Goal: Task Accomplishment & Management: Complete application form

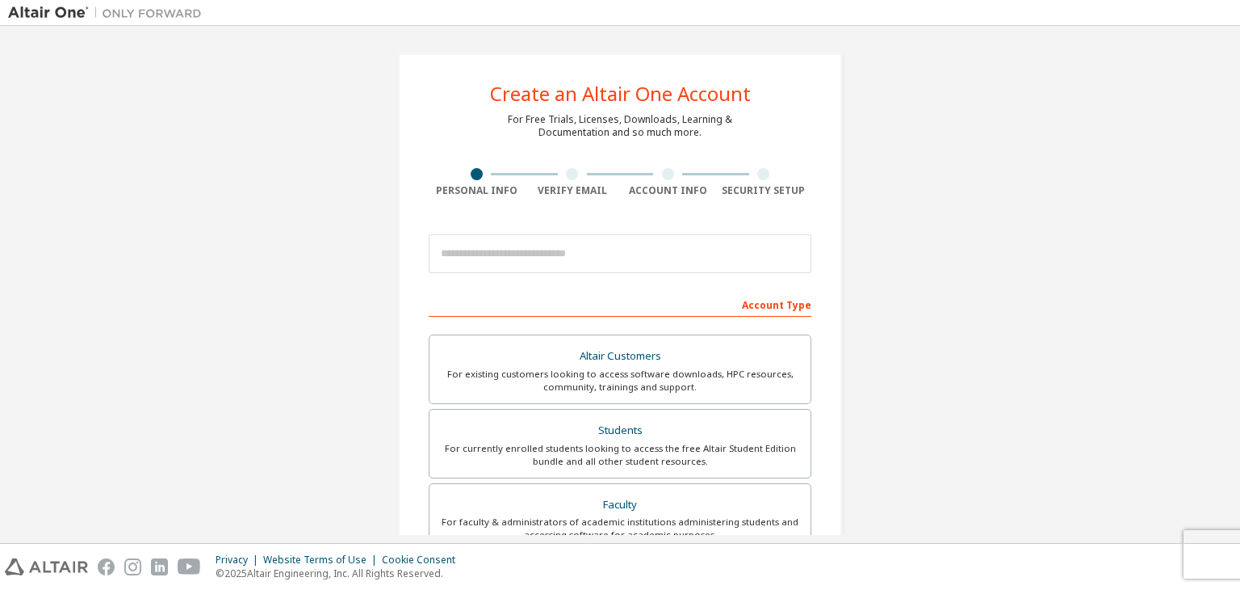
click at [598, 306] on div "Account Type" at bounding box center [620, 304] width 383 height 26
click at [587, 317] on div "Account Type Altair Customers For existing customers looking to access software…" at bounding box center [620, 575] width 383 height 568
click at [749, 304] on div "Account Type" at bounding box center [620, 304] width 383 height 26
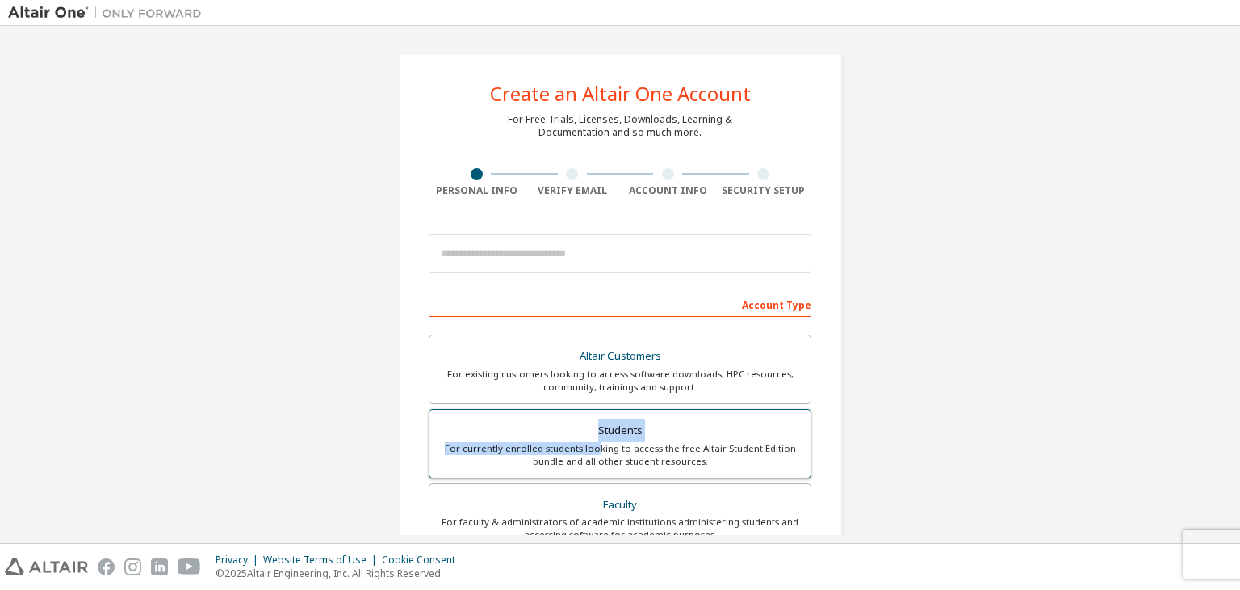
click at [596, 440] on label "Students For currently enrolled students looking to access the free Altair Stud…" at bounding box center [620, 443] width 383 height 69
click at [570, 434] on div "Students" at bounding box center [620, 430] width 362 height 23
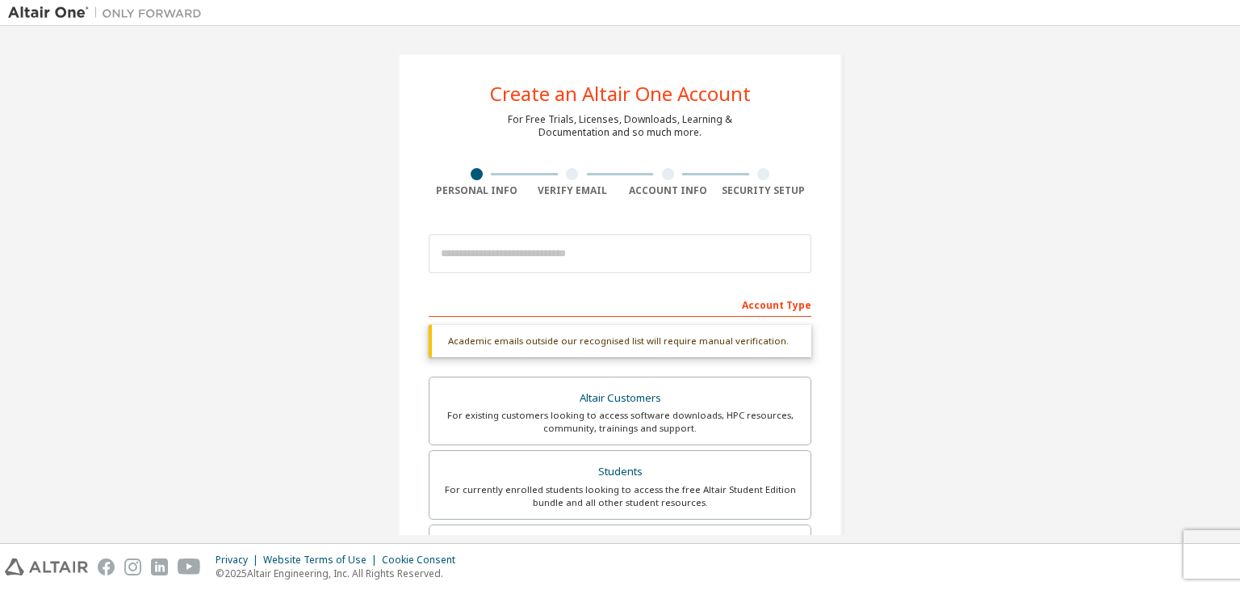
click at [580, 302] on div "Account Type" at bounding box center [620, 304] width 383 height 26
click at [574, 343] on div "Academic emails outside our recognised list will require manual verification." at bounding box center [620, 341] width 383 height 32
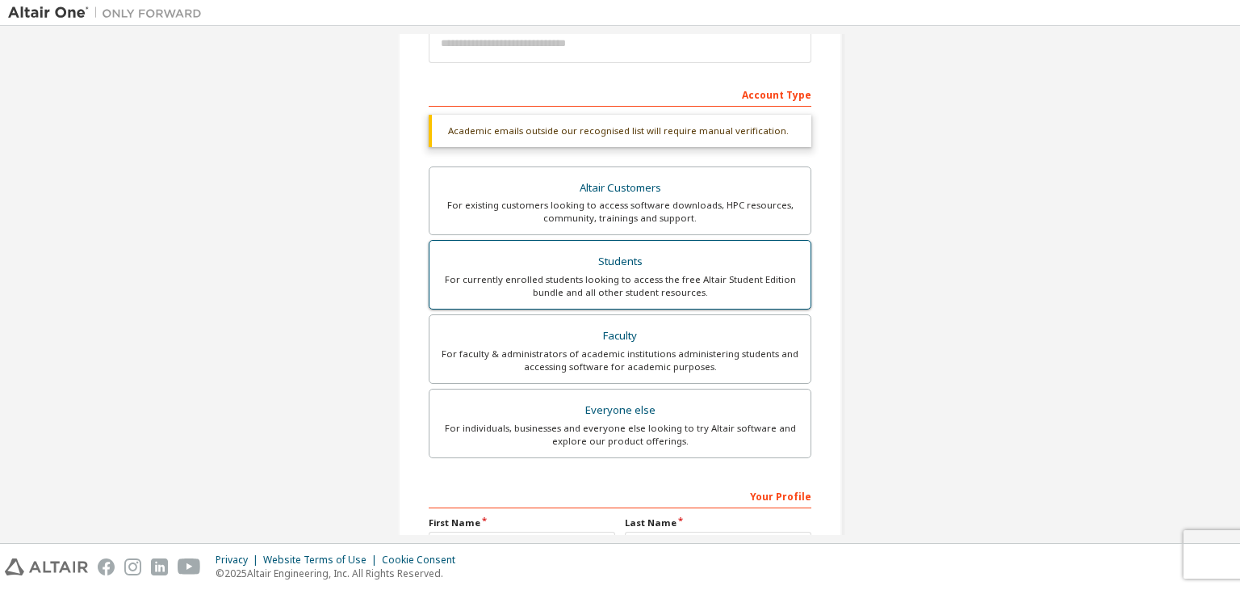
scroll to position [242, 0]
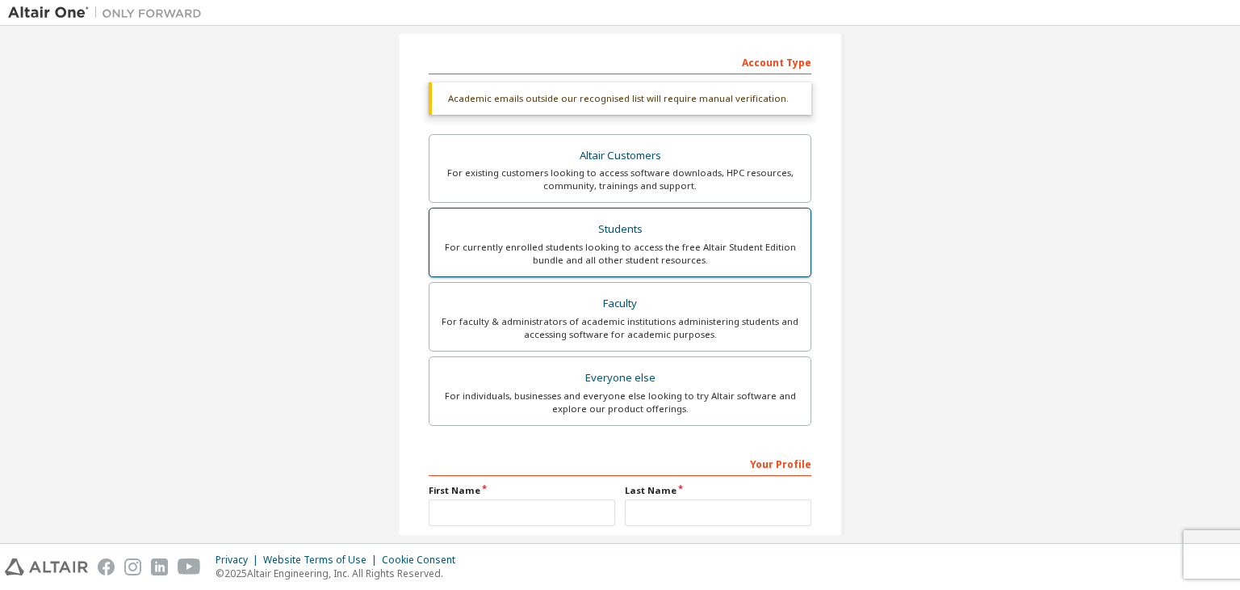
click at [695, 234] on div "Students" at bounding box center [620, 229] width 362 height 23
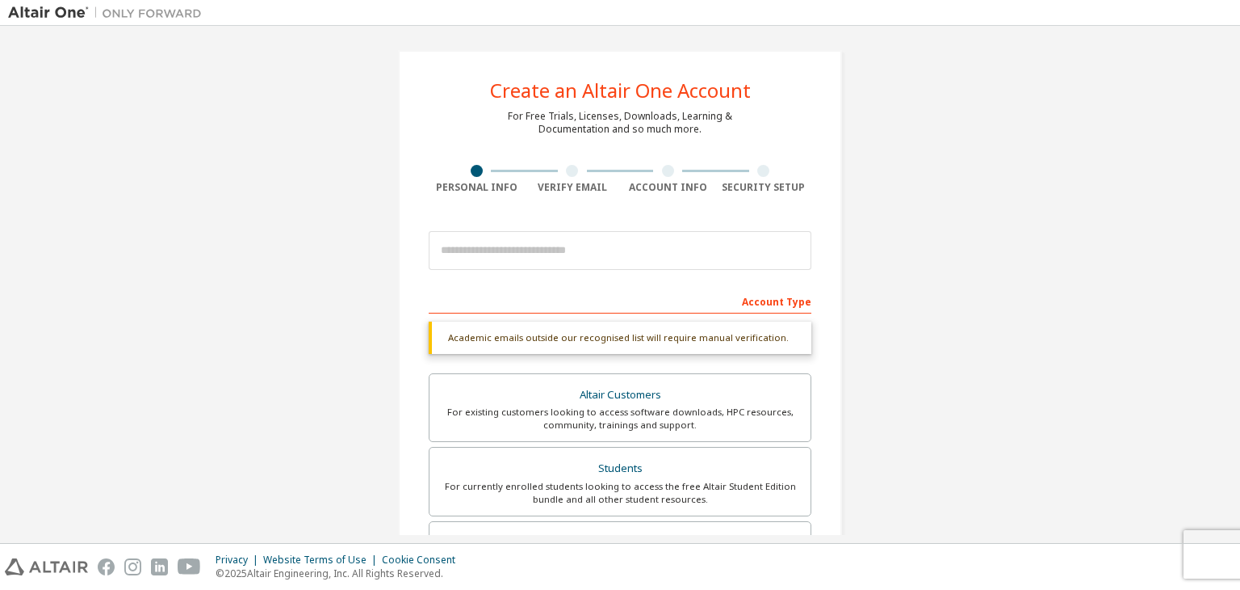
scroll to position [0, 0]
click at [560, 304] on div "Account Type" at bounding box center [620, 304] width 383 height 26
click at [783, 304] on div "Account Type" at bounding box center [620, 304] width 383 height 26
click at [664, 349] on div "Academic emails outside our recognised list will require manual verification." at bounding box center [620, 341] width 383 height 32
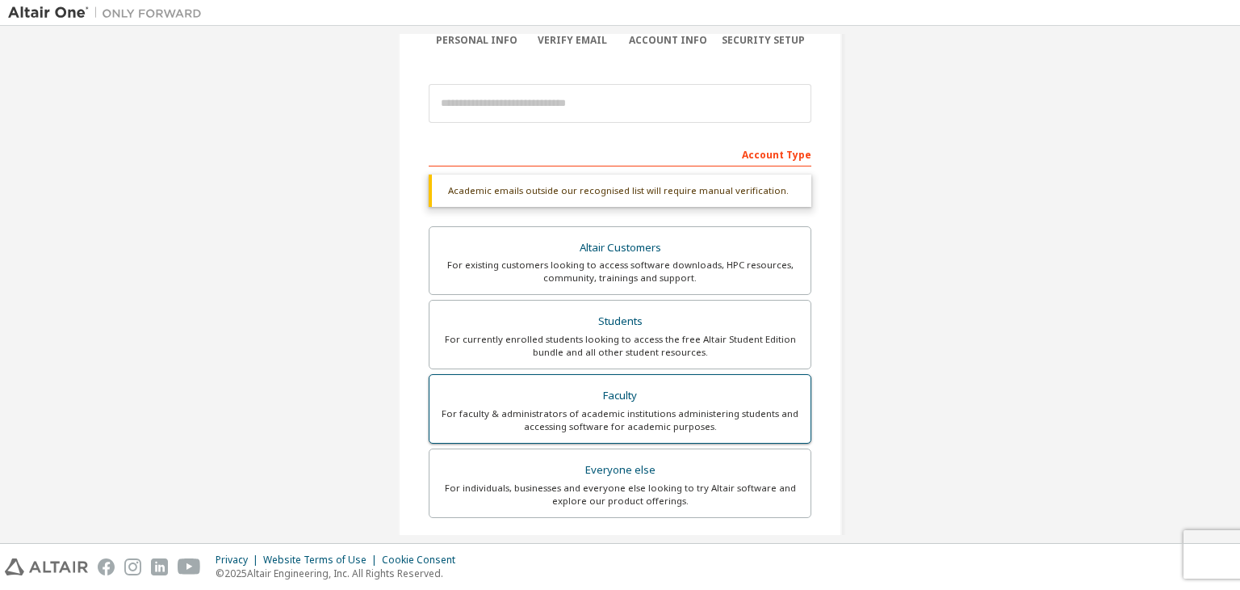
scroll to position [162, 0]
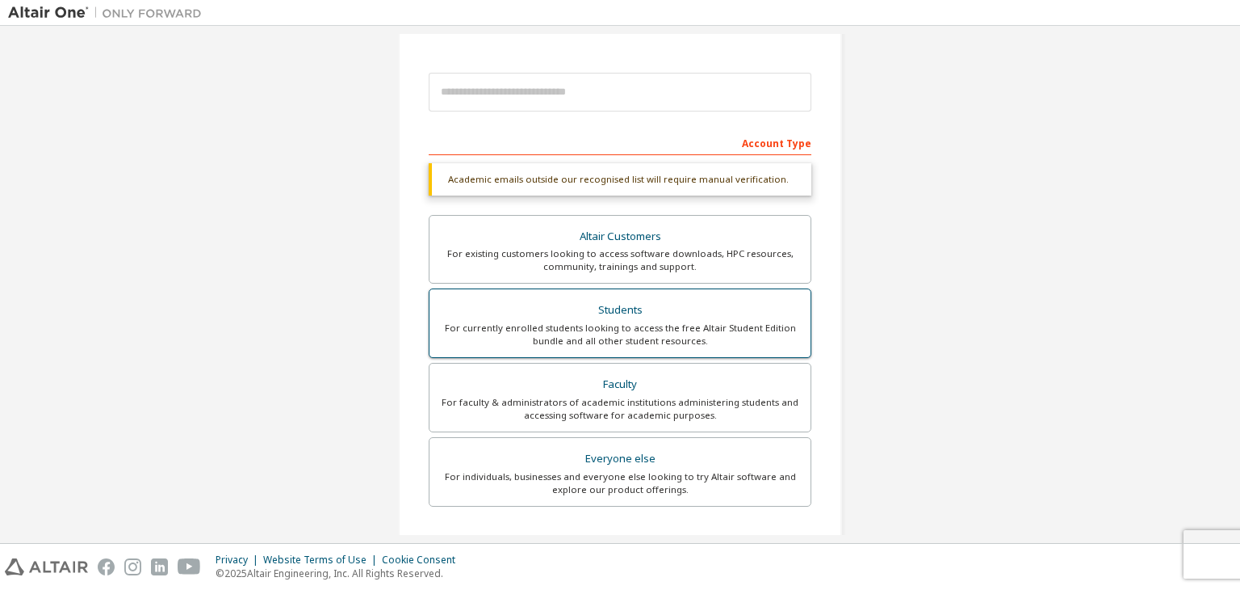
click at [653, 325] on div "For currently enrolled students looking to access the free Altair Student Editi…" at bounding box center [620, 334] width 362 height 26
click at [655, 324] on div "For currently enrolled students looking to access the free Altair Student Editi…" at bounding box center [620, 334] width 362 height 26
click at [655, 327] on div "For currently enrolled students looking to access the free Altair Student Editi…" at bounding box center [620, 334] width 362 height 26
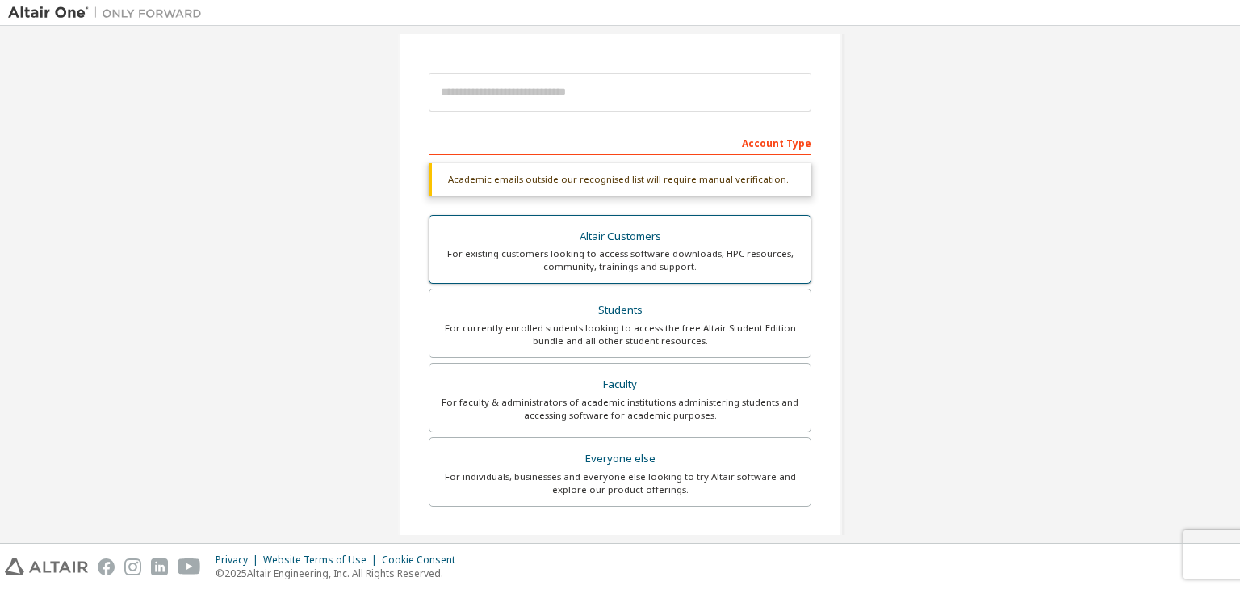
click at [663, 250] on div "For existing customers looking to access software downloads, HPC resources, com…" at bounding box center [620, 260] width 362 height 26
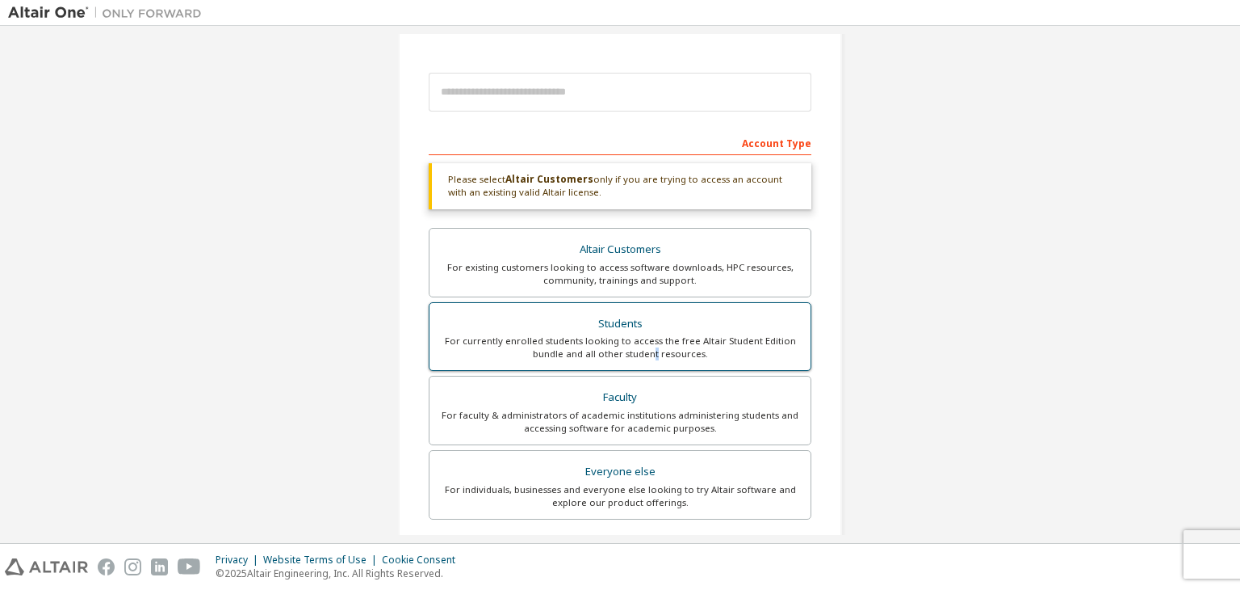
click at [654, 348] on div "For currently enrolled students looking to access the free Altair Student Editi…" at bounding box center [620, 347] width 362 height 26
click at [640, 334] on div "For currently enrolled students looking to access the free Altair Student Editi…" at bounding box center [620, 347] width 362 height 26
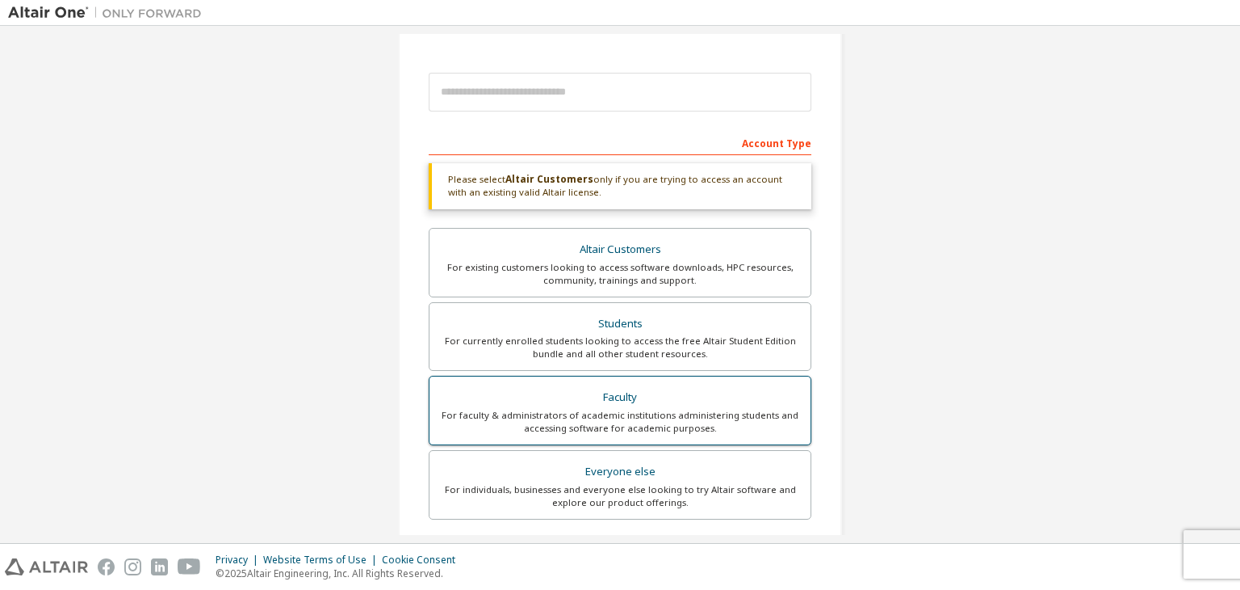
click at [591, 413] on div "For faculty & administrators of academic institutions administering students an…" at bounding box center [620, 422] width 362 height 26
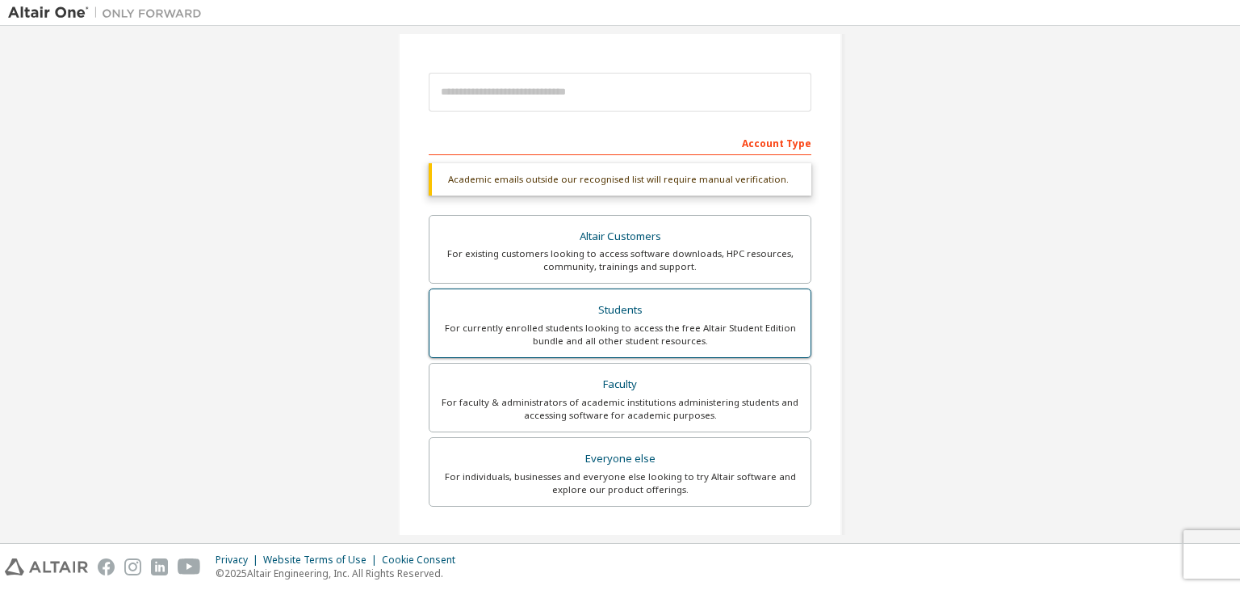
click at [605, 330] on div "For currently enrolled students looking to access the free Altair Student Editi…" at bounding box center [620, 334] width 362 height 26
click at [607, 327] on div "For currently enrolled students looking to access the free Altair Student Editi…" at bounding box center [620, 334] width 362 height 26
click at [611, 323] on div "For currently enrolled students looking to access the free Altair Student Editi…" at bounding box center [620, 334] width 362 height 26
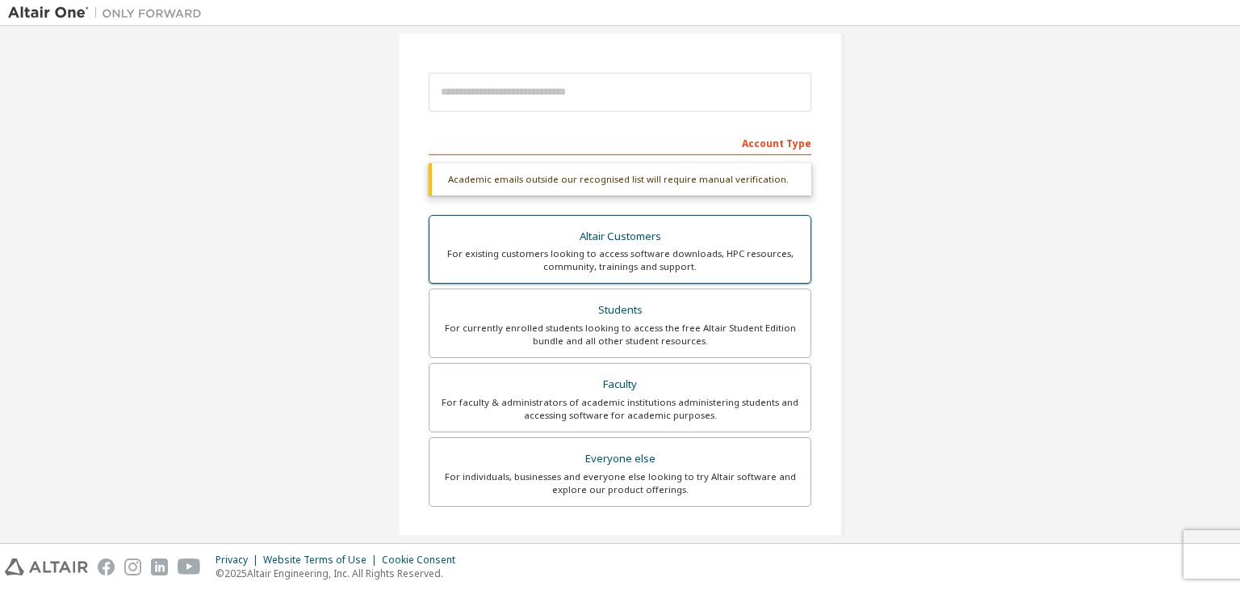
click at [662, 245] on div "Altair Customers" at bounding box center [620, 236] width 362 height 23
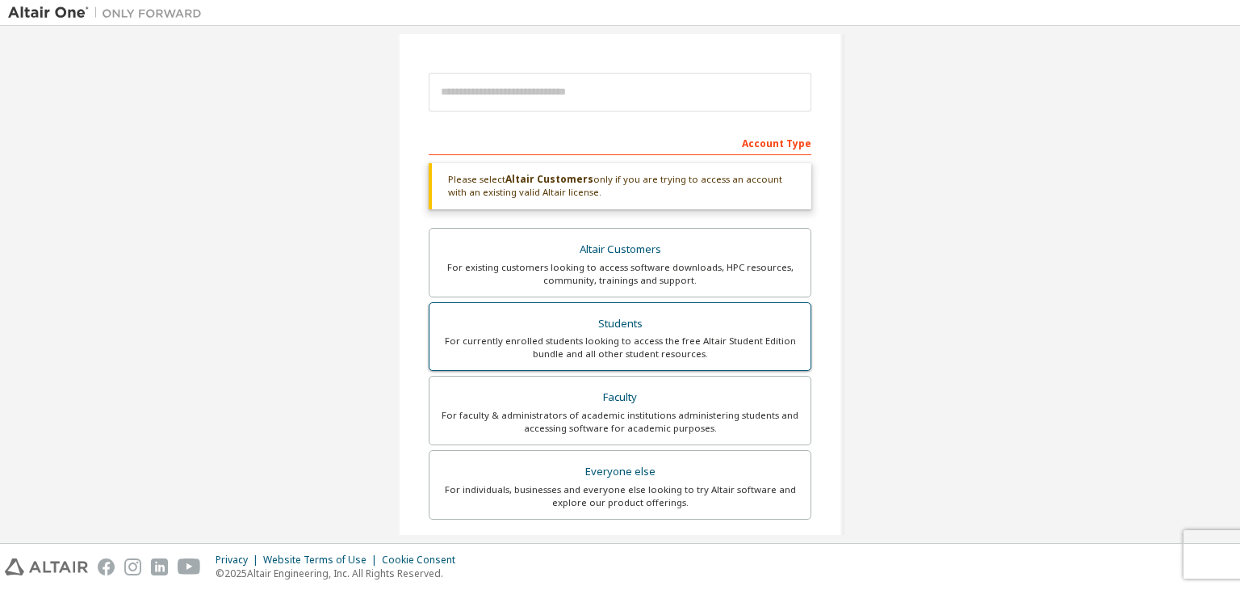
click at [637, 328] on div "Students" at bounding box center [620, 324] width 362 height 23
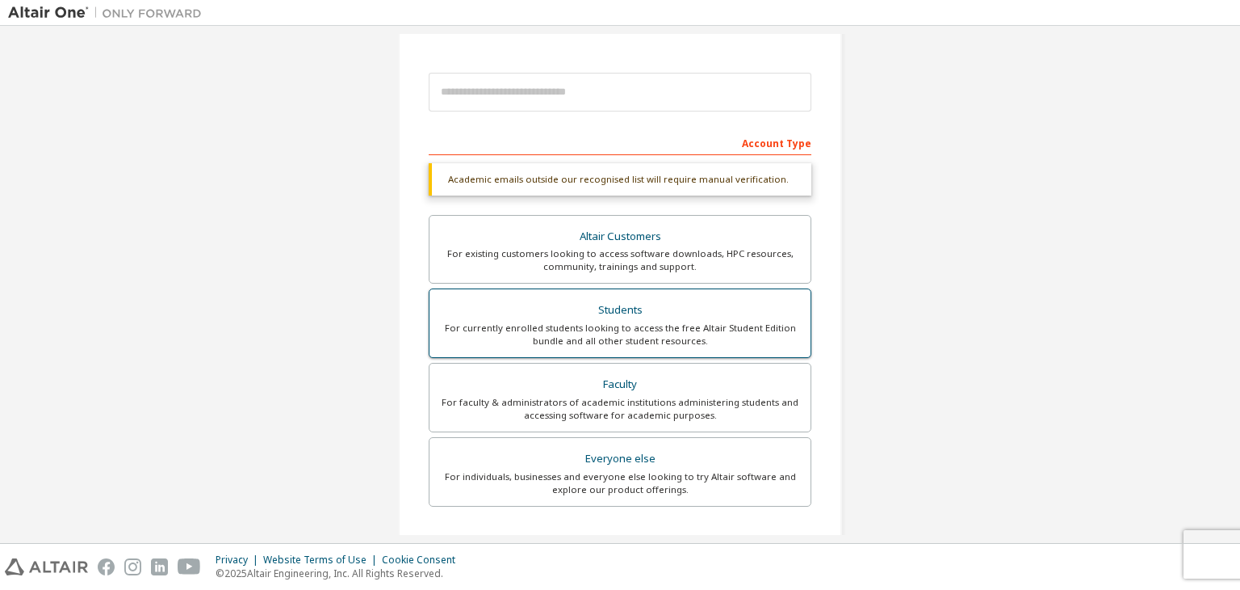
click at [637, 329] on div "For currently enrolled students looking to access the free Altair Student Editi…" at bounding box center [620, 334] width 362 height 26
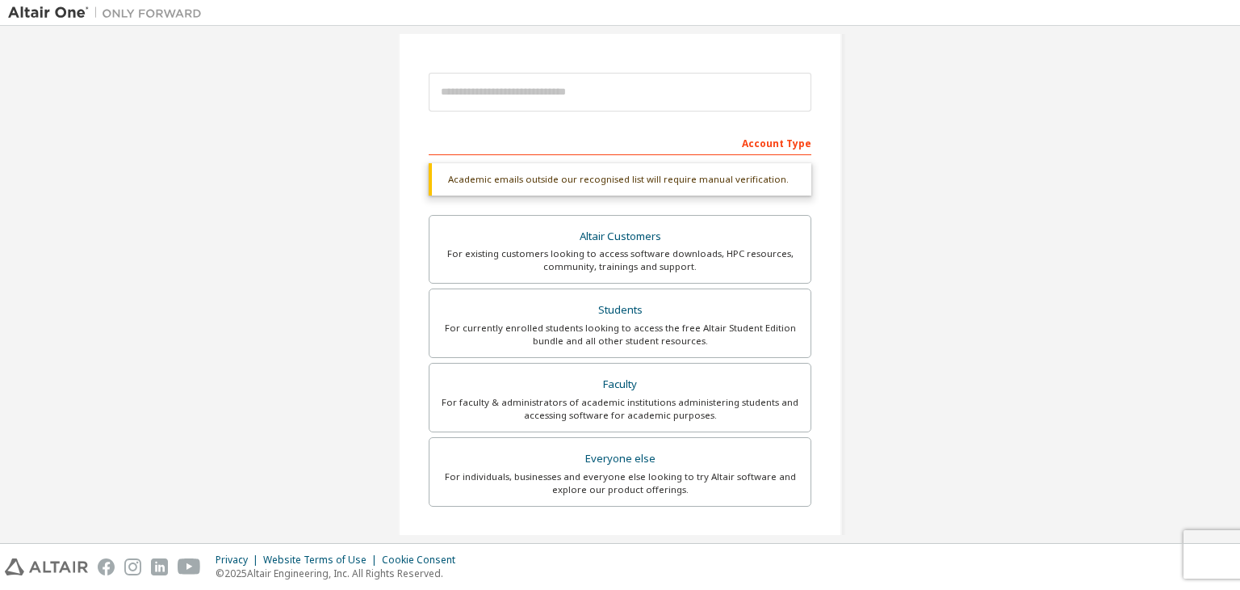
click at [647, 154] on div "Account Type Academic emails outside our recognised list will require manual ve…" at bounding box center [620, 434] width 383 height 610
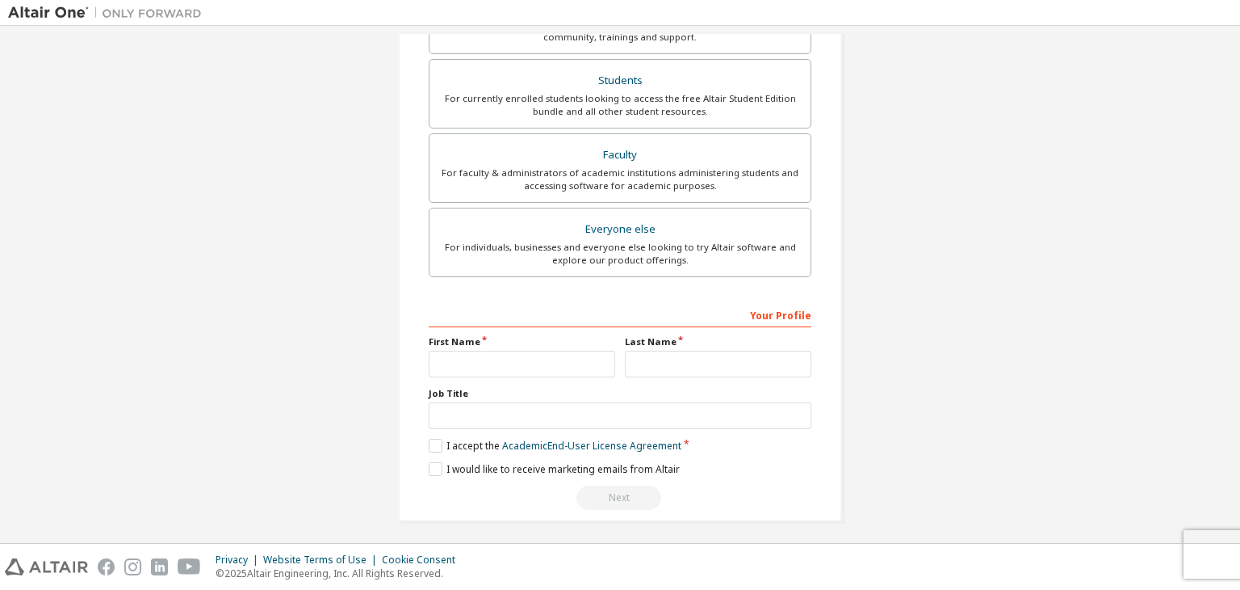
scroll to position [393, 0]
click at [524, 308] on div "Your Profile" at bounding box center [620, 312] width 383 height 26
drag, startPoint x: 494, startPoint y: 317, endPoint x: 456, endPoint y: 326, distance: 39.2
click at [493, 317] on div "Your Profile" at bounding box center [620, 312] width 383 height 26
click at [456, 327] on div "Your Profile First Name Last Name Job Title Please provide State/Province to he…" at bounding box center [620, 403] width 383 height 209
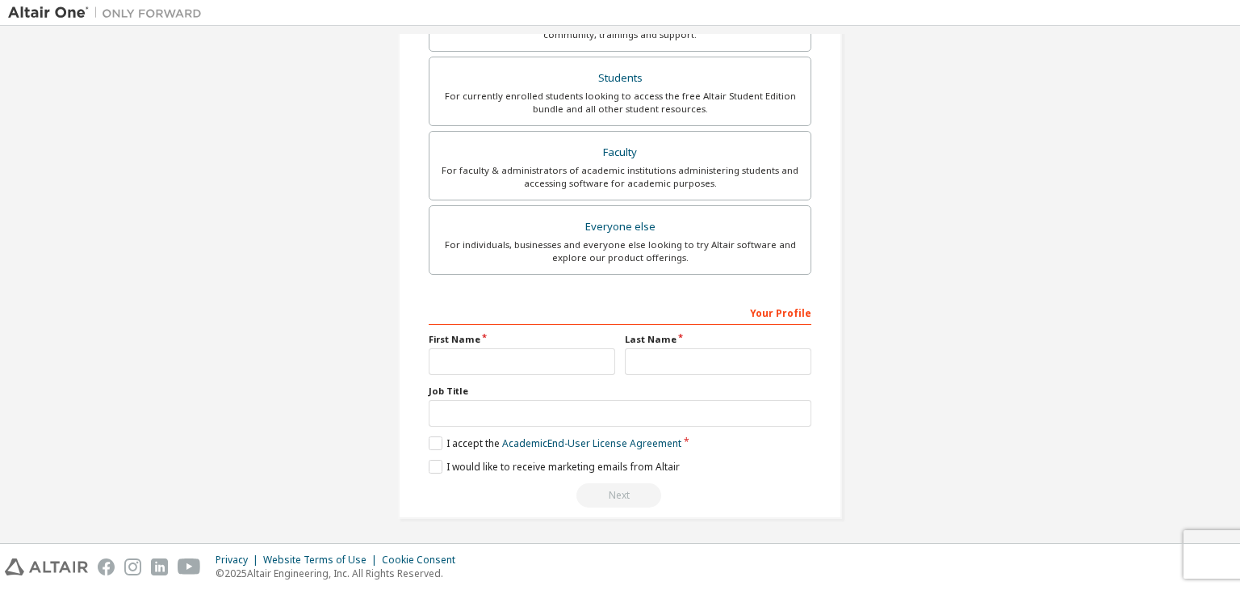
click at [451, 338] on label "First Name" at bounding box center [522, 339] width 187 height 13
click at [765, 313] on div "Your Profile" at bounding box center [620, 312] width 383 height 26
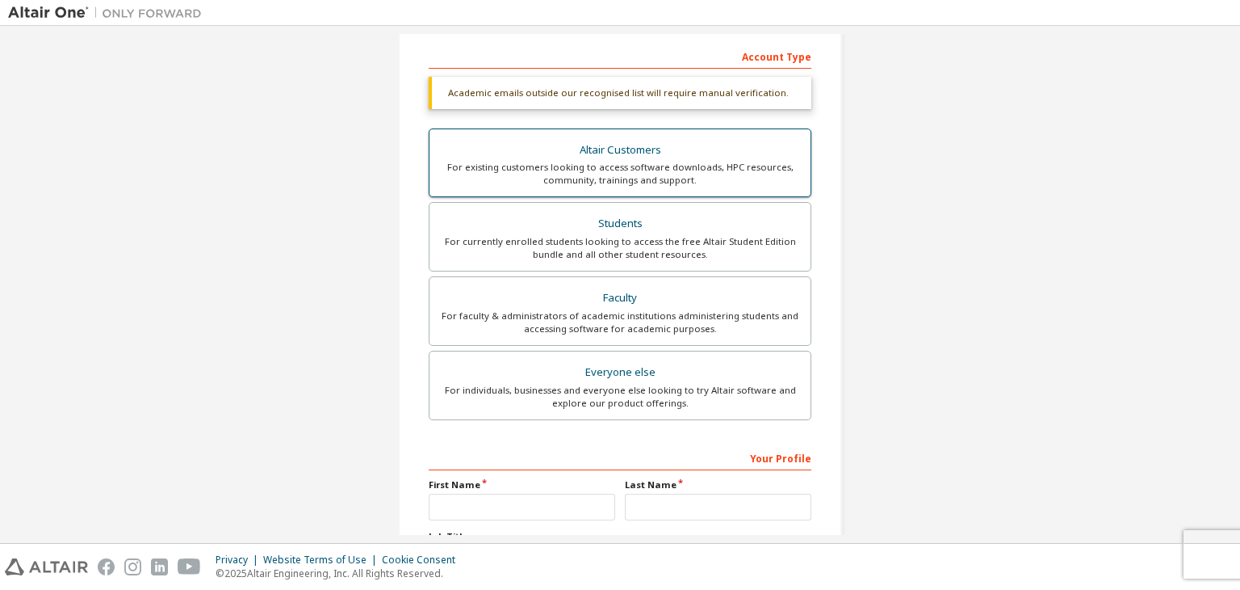
scroll to position [0, 0]
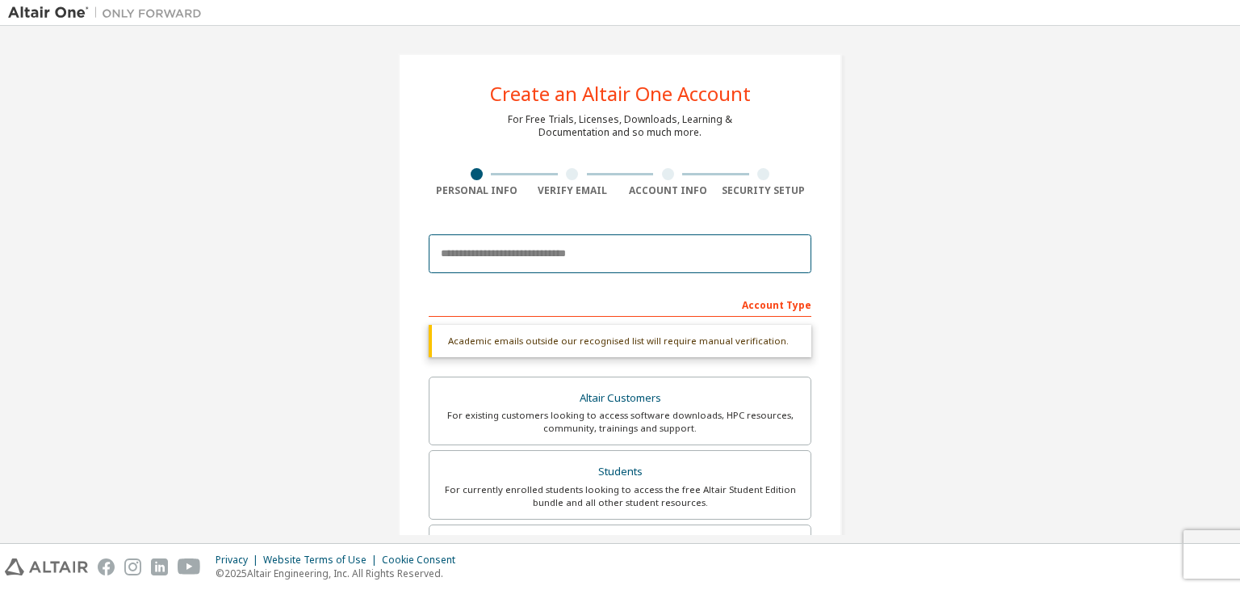
click at [485, 256] on input "email" at bounding box center [620, 253] width 383 height 39
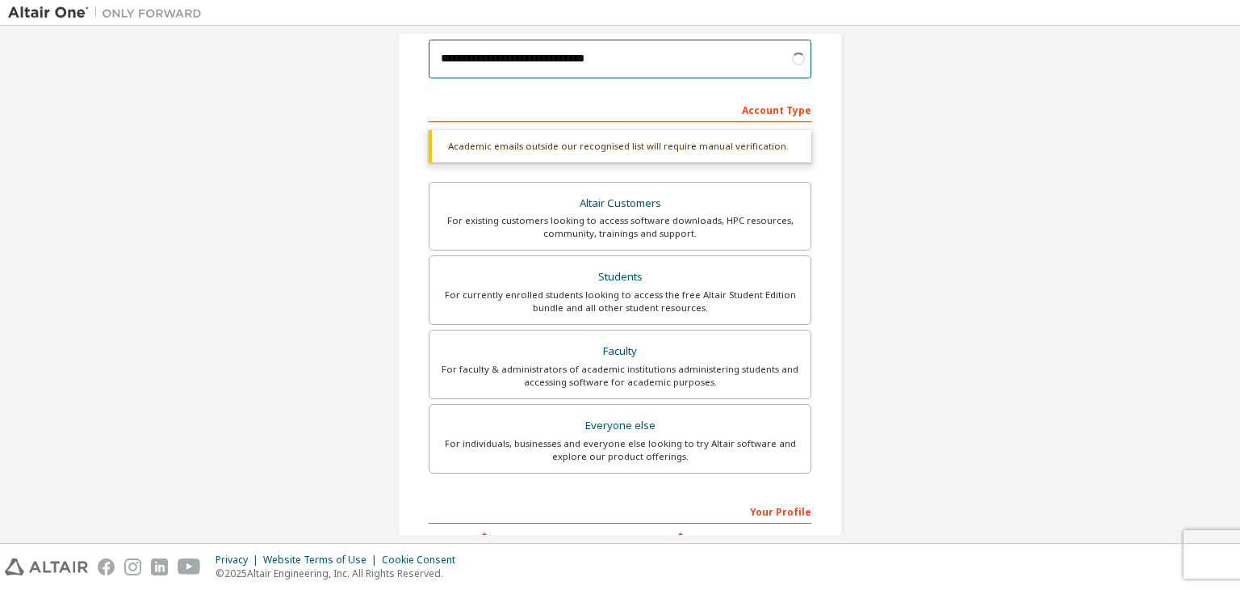
scroll to position [393, 0]
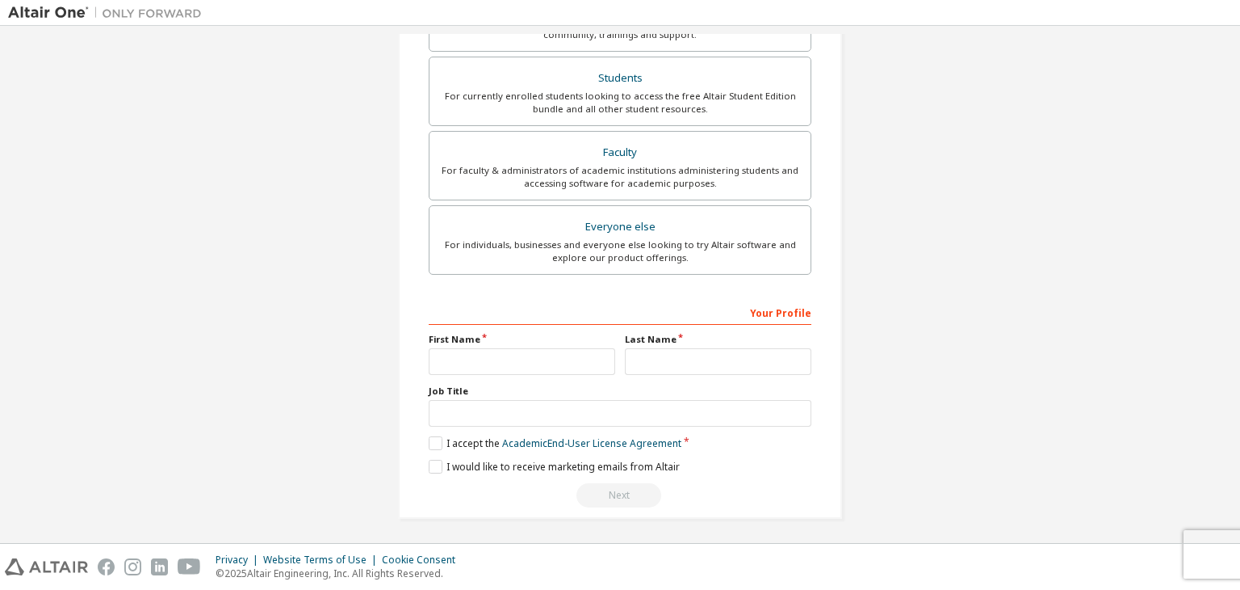
type input "**********"
click at [523, 310] on div "Your Profile" at bounding box center [620, 312] width 383 height 26
click at [520, 321] on div "Your Profile" at bounding box center [620, 312] width 383 height 26
click at [488, 346] on div "First Name" at bounding box center [522, 354] width 196 height 42
click at [478, 359] on input "text" at bounding box center [522, 361] width 187 height 27
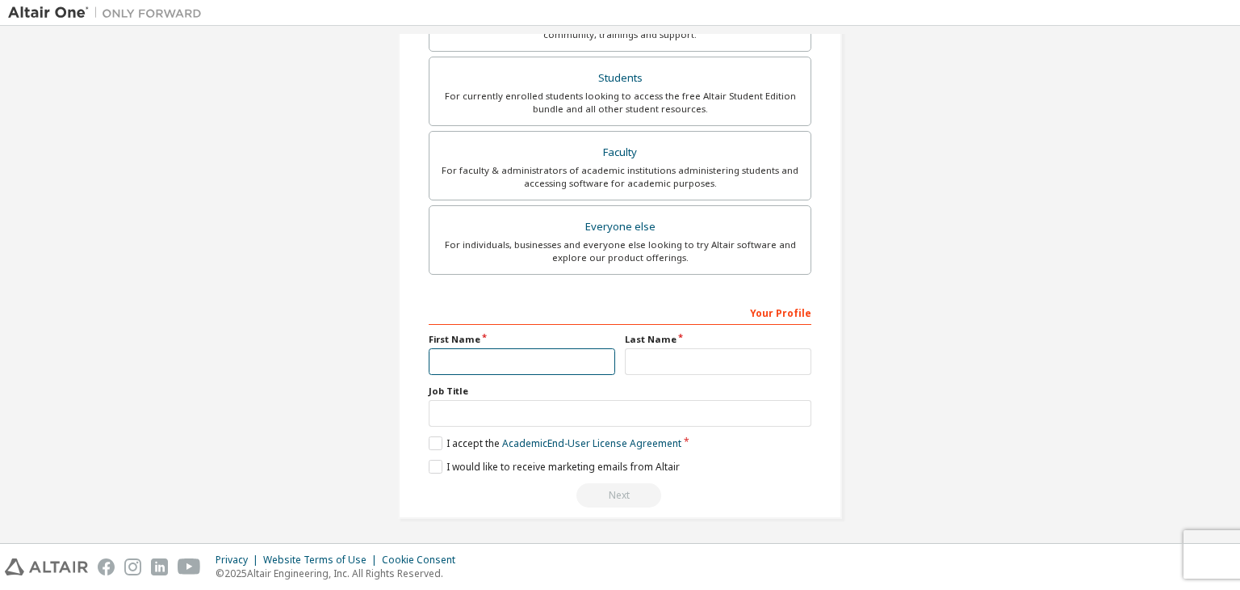
scroll to position [351, 0]
type input "****"
drag, startPoint x: 795, startPoint y: 354, endPoint x: 784, endPoint y: 353, distance: 11.3
click at [795, 353] on input "text" at bounding box center [718, 361] width 187 height 27
type input "*****"
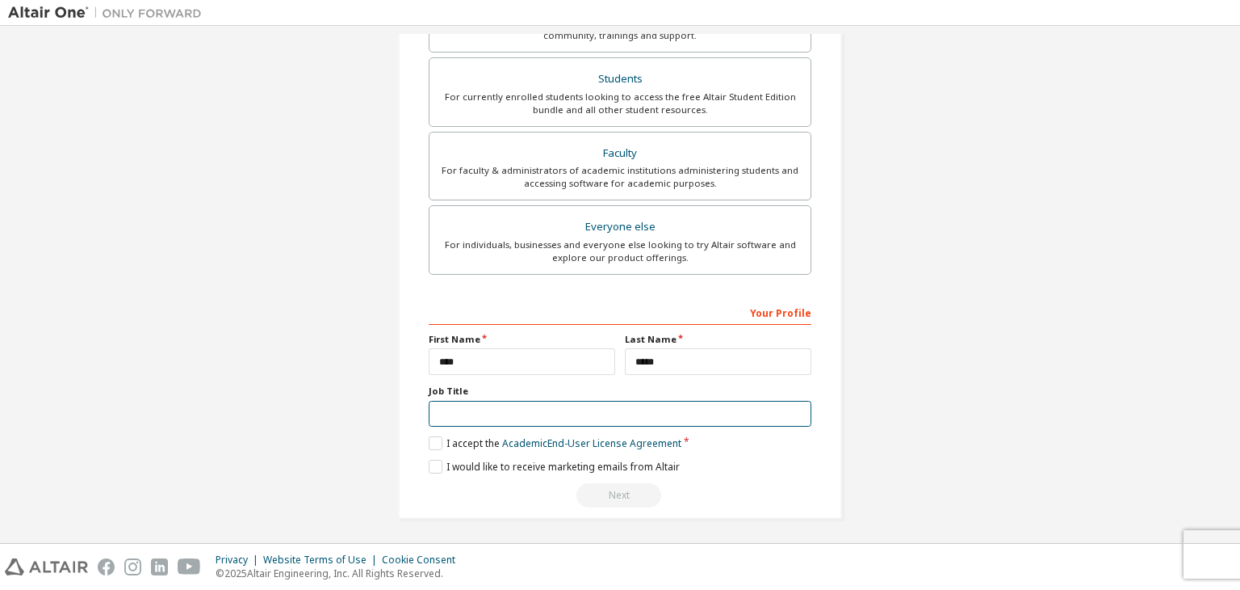
drag, startPoint x: 497, startPoint y: 413, endPoint x: 475, endPoint y: 413, distance: 22.6
click at [497, 412] on input "text" at bounding box center [620, 414] width 383 height 27
type input "**********"
click at [438, 442] on label "I accept the Academic End-User License Agreement" at bounding box center [555, 443] width 253 height 14
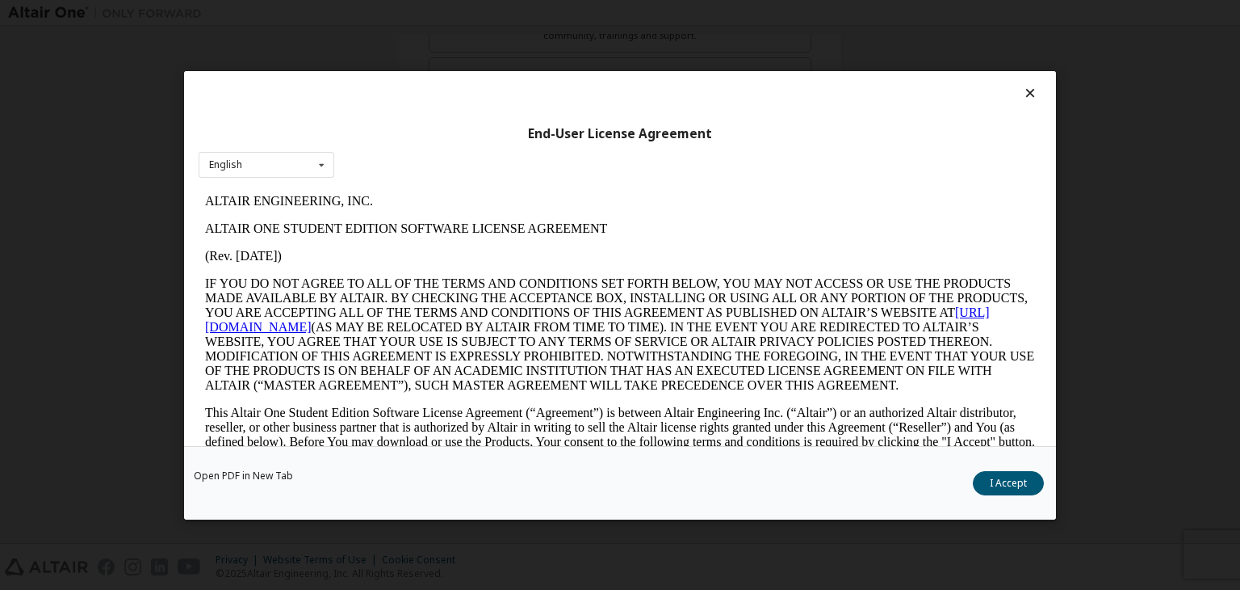
scroll to position [0, 0]
click at [990, 475] on button "I Accept" at bounding box center [1008, 483] width 71 height 24
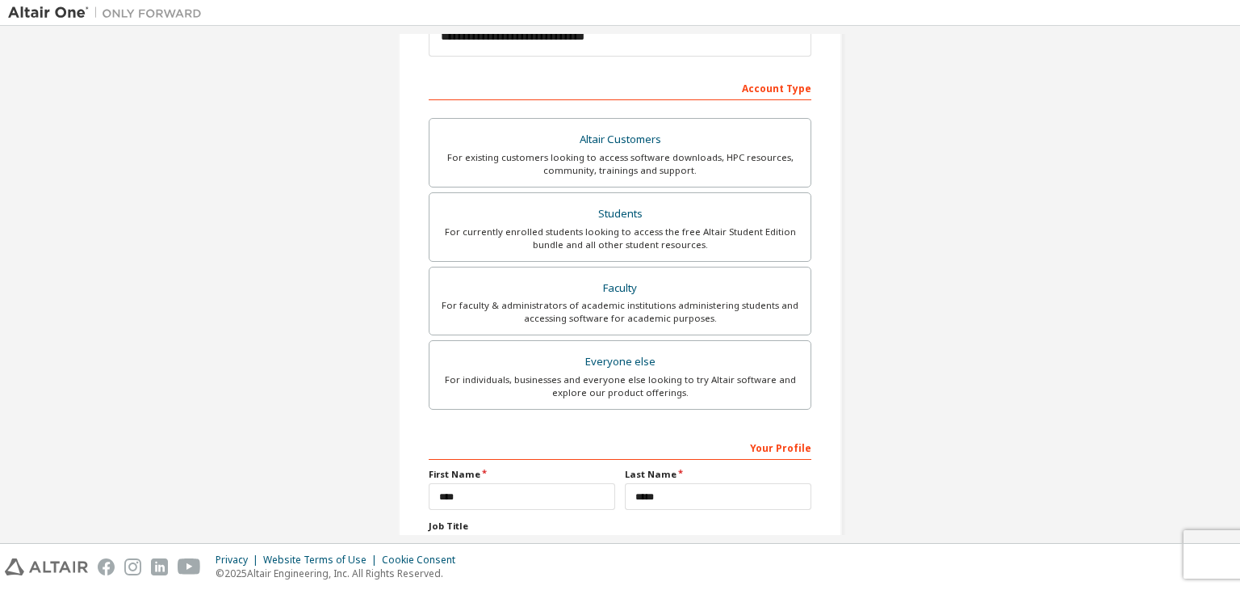
scroll to position [242, 0]
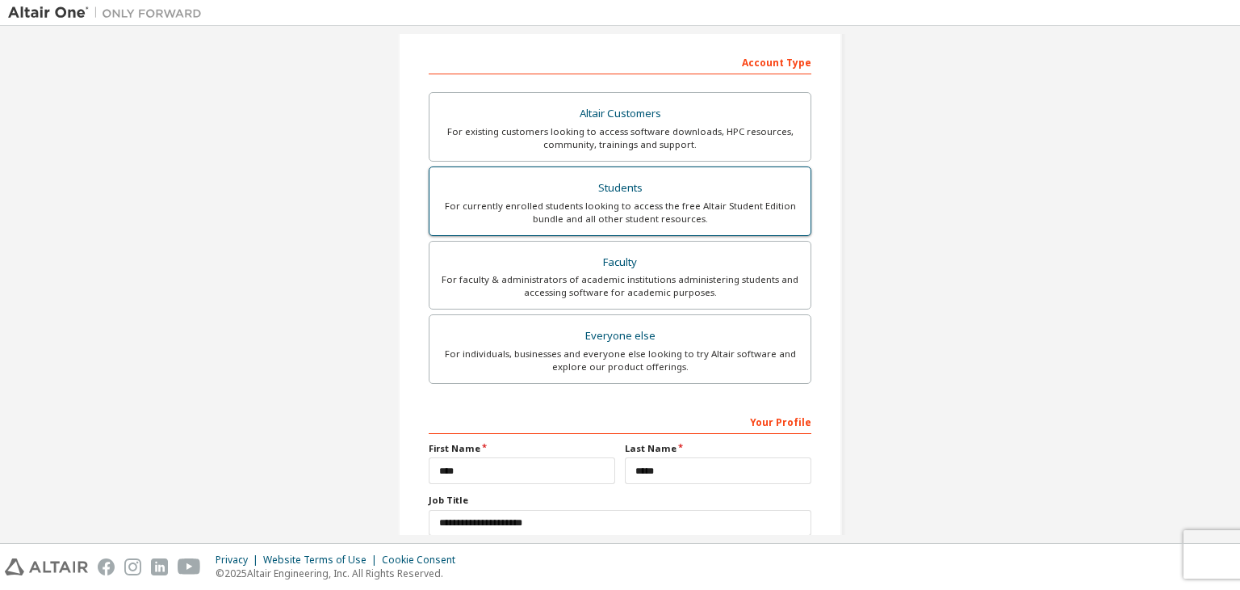
click at [665, 223] on div "For currently enrolled students looking to access the free Altair Student Editi…" at bounding box center [620, 212] width 362 height 26
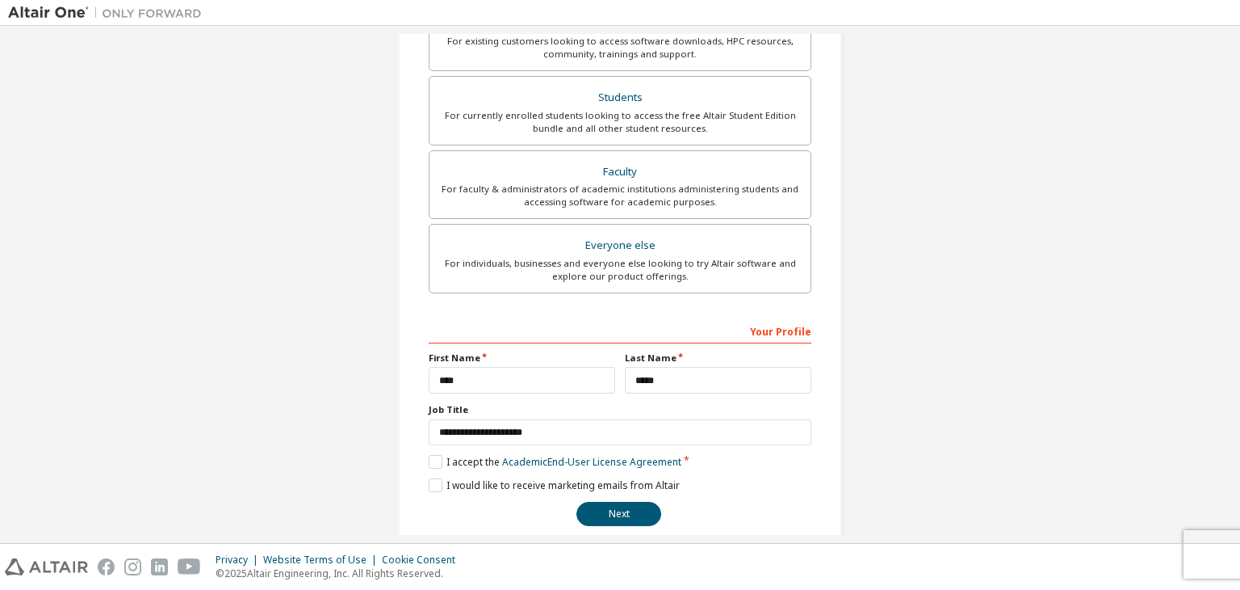
scroll to position [351, 0]
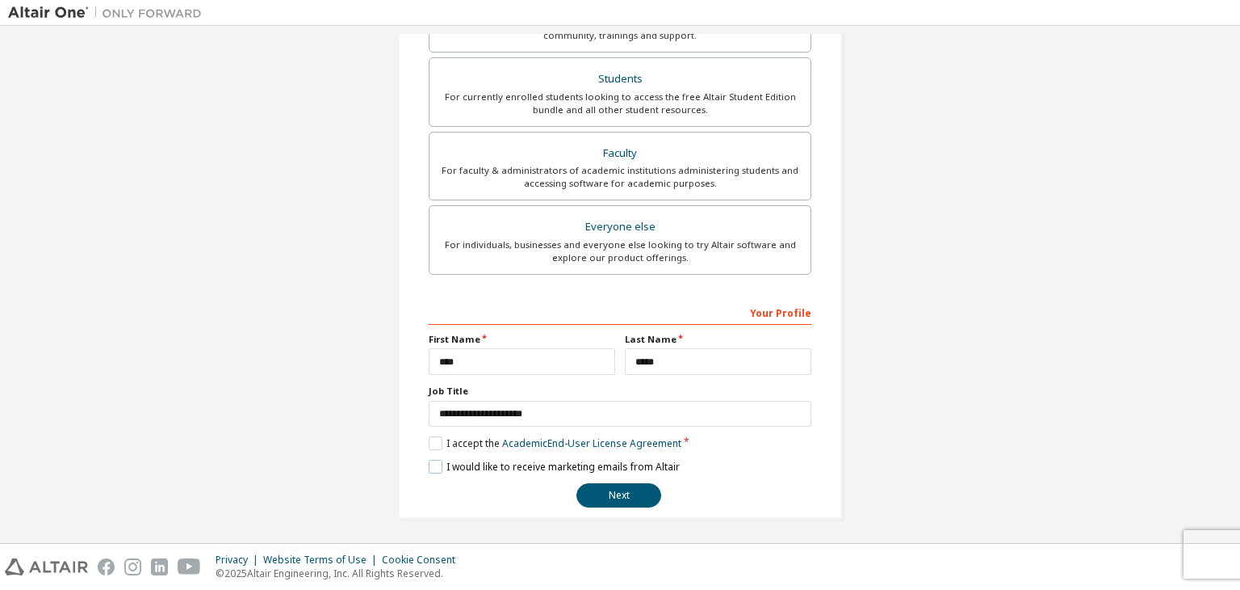
click at [436, 460] on label "I would like to receive marketing emails from Altair" at bounding box center [554, 467] width 251 height 14
click at [434, 460] on label "I would like to receive marketing emails from Altair" at bounding box center [554, 467] width 251 height 14
click at [612, 488] on button "Next" at bounding box center [619, 495] width 85 height 24
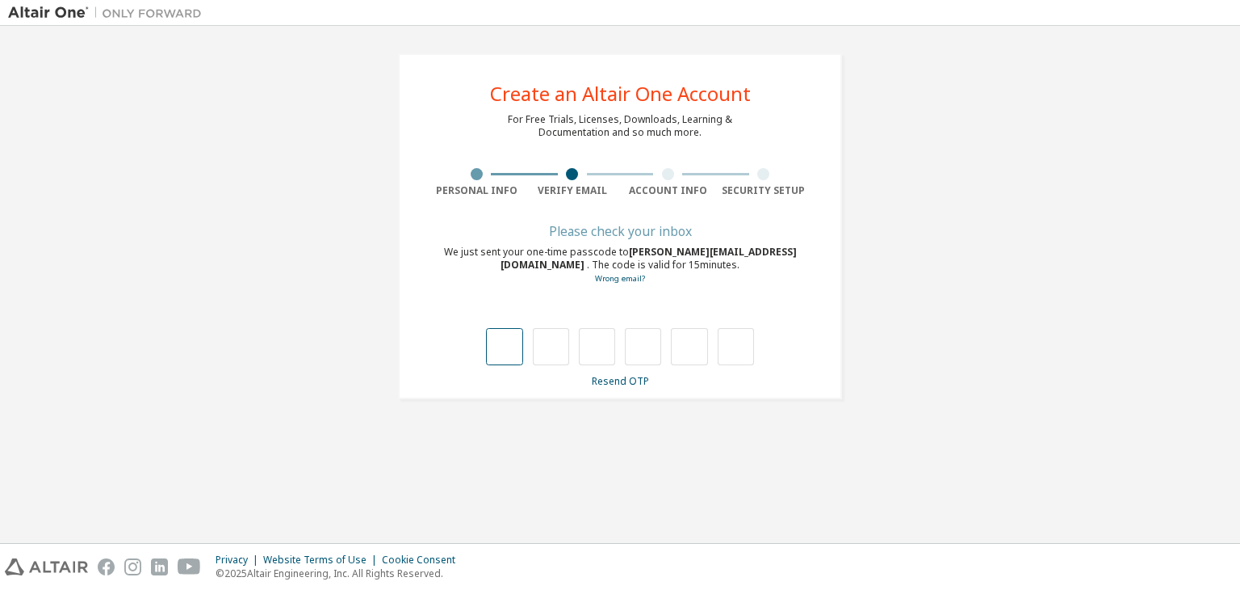
type input "*"
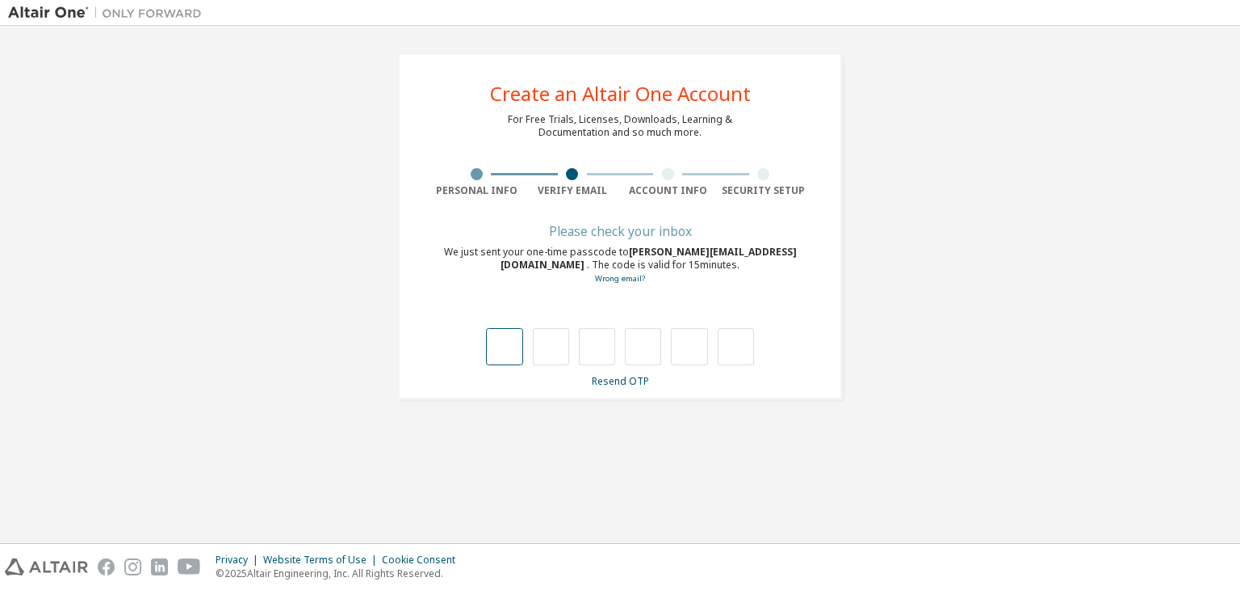
type input "*"
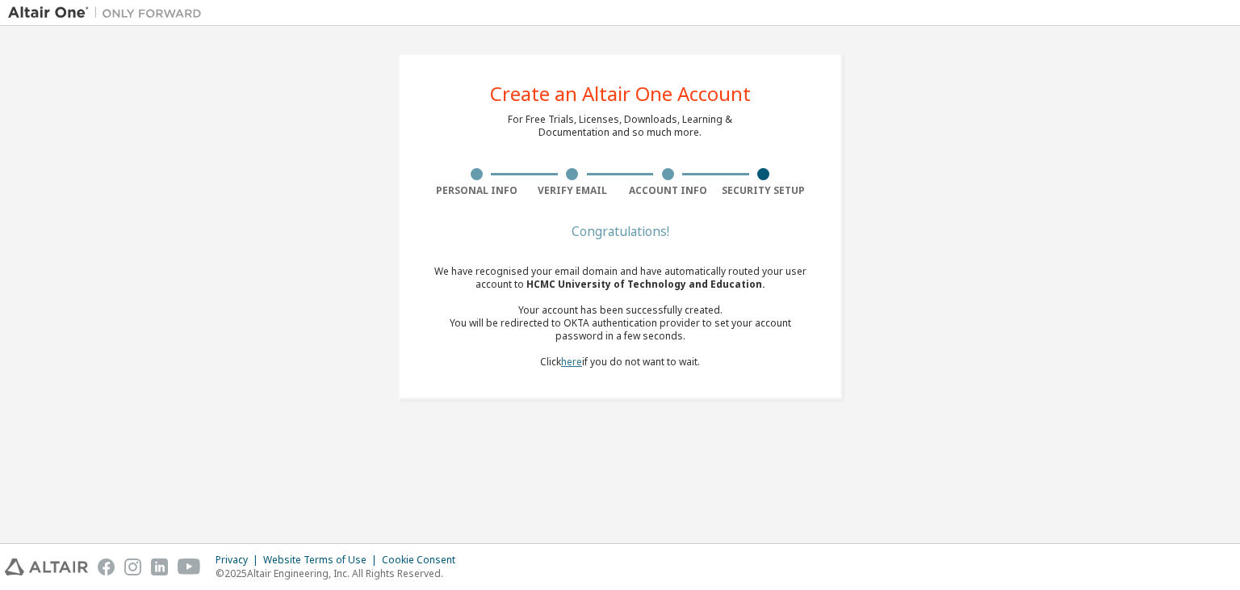
click at [577, 362] on link "here" at bounding box center [571, 362] width 21 height 14
